Goal: Information Seeking & Learning: Learn about a topic

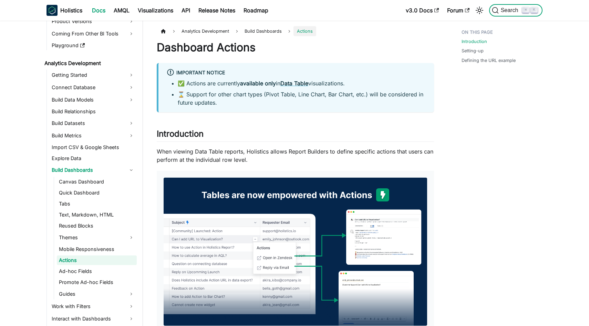
click at [511, 13] on span "Search" at bounding box center [511, 10] width 24 height 6
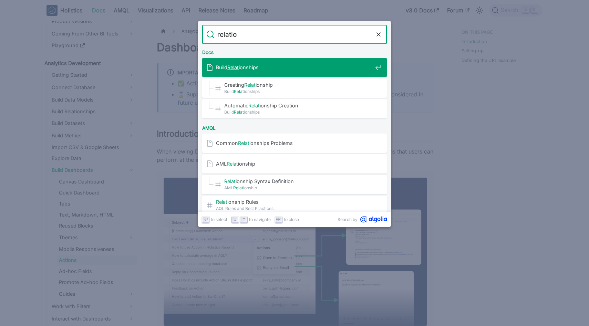
type input "relation"
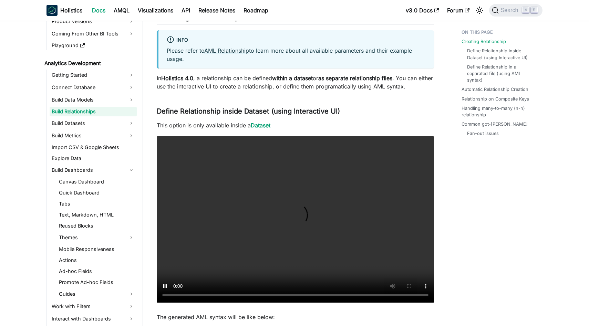
scroll to position [172, 0]
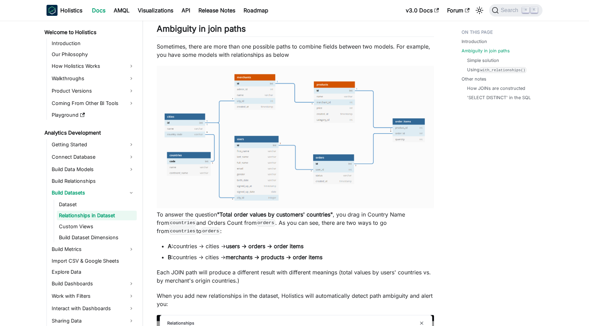
click at [255, 88] on img at bounding box center [295, 137] width 277 height 143
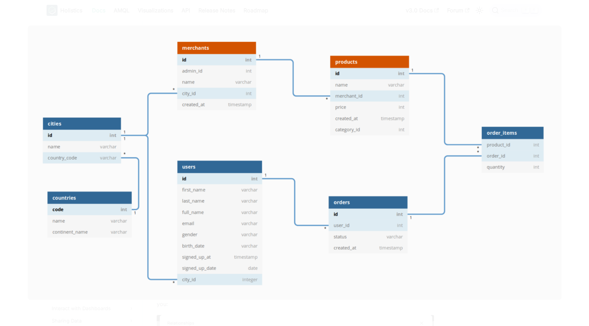
click at [253, 97] on img at bounding box center [294, 162] width 533 height 274
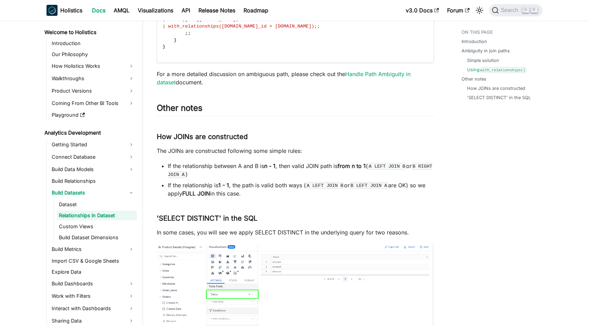
scroll to position [1824, 0]
